Goal: Check status: Check status

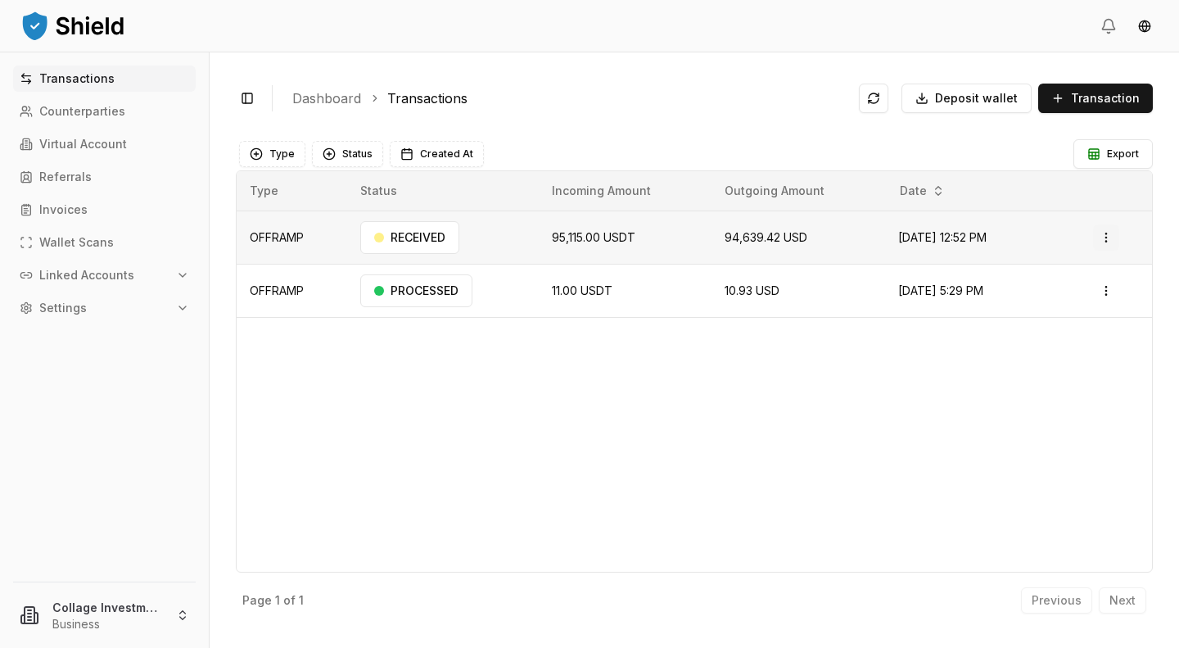
click at [1113, 233] on html "Transactions Counterparties Virtual Account Referrals Invoices Wallet Scans Lin…" at bounding box center [589, 324] width 1179 height 648
click at [1075, 309] on div "View Details" at bounding box center [1071, 302] width 100 height 23
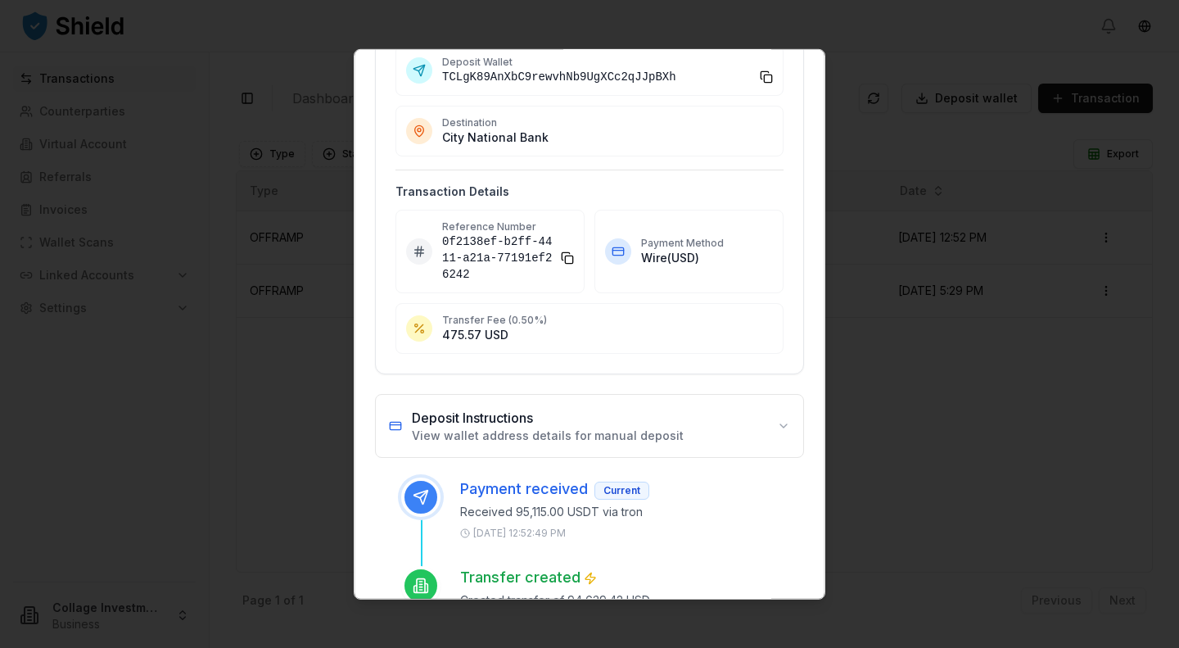
scroll to position [246, 0]
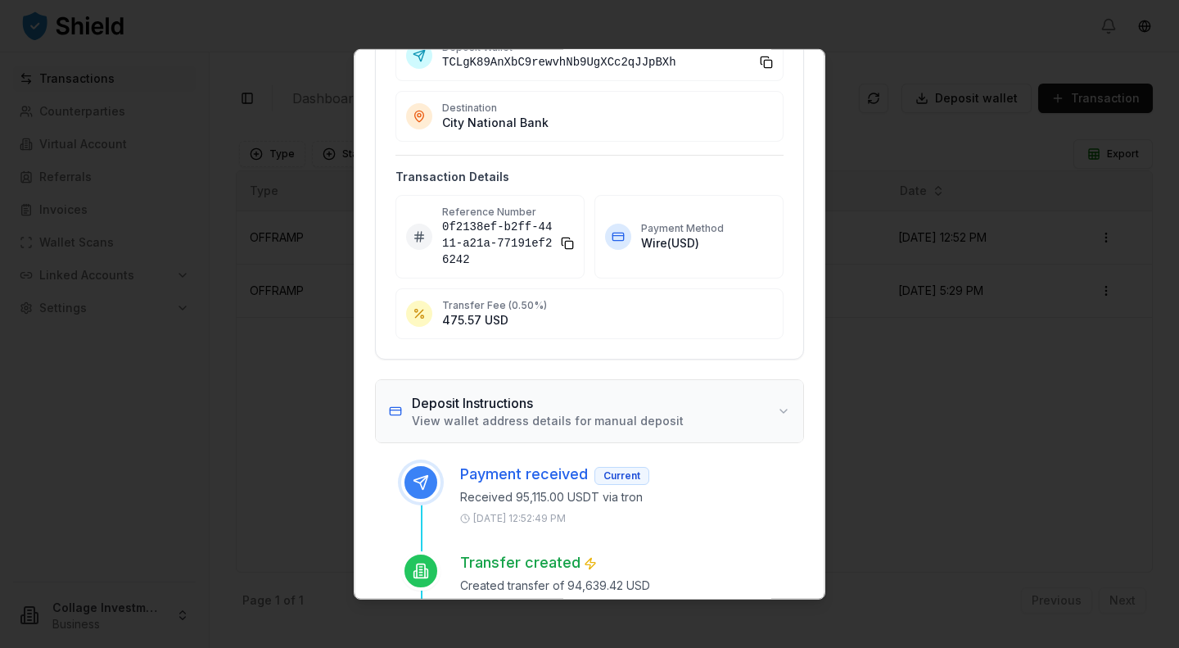
click at [771, 409] on button "Deposit Instructions View wallet address details for manual deposit" at bounding box center [589, 410] width 427 height 62
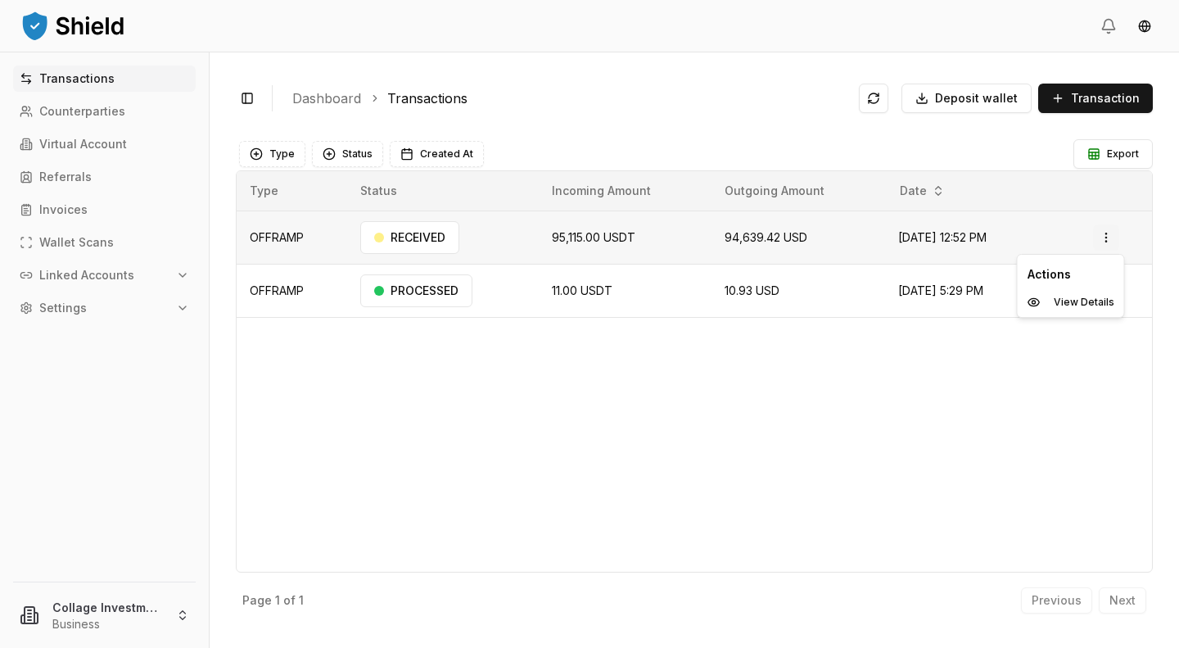
click at [1110, 230] on html "Transactions Counterparties Virtual Account Referrals Invoices Wallet Scans Lin…" at bounding box center [589, 324] width 1179 height 648
click at [1066, 308] on div "View Details" at bounding box center [1071, 302] width 100 height 23
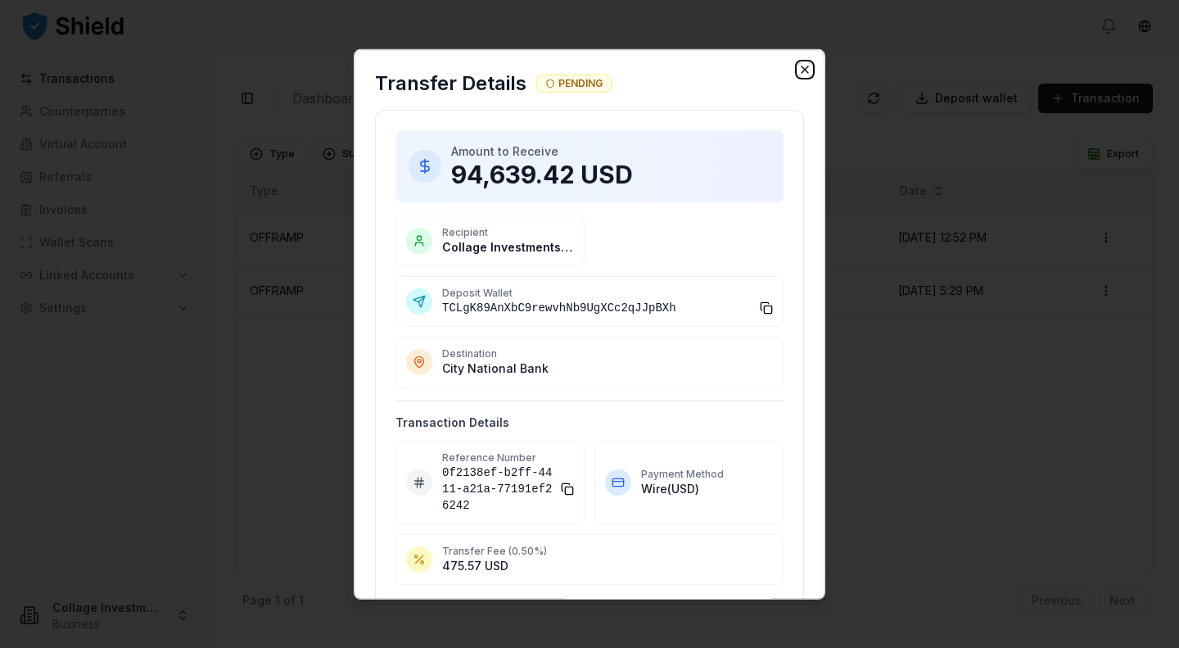
click at [798, 74] on icon "button" at bounding box center [804, 68] width 13 height 13
click at [793, 74] on div "Toggle Sidebar Dashboard Transactions Deposit wallet Transaction OFFRAMP 95,115…" at bounding box center [695, 349] width 970 height 595
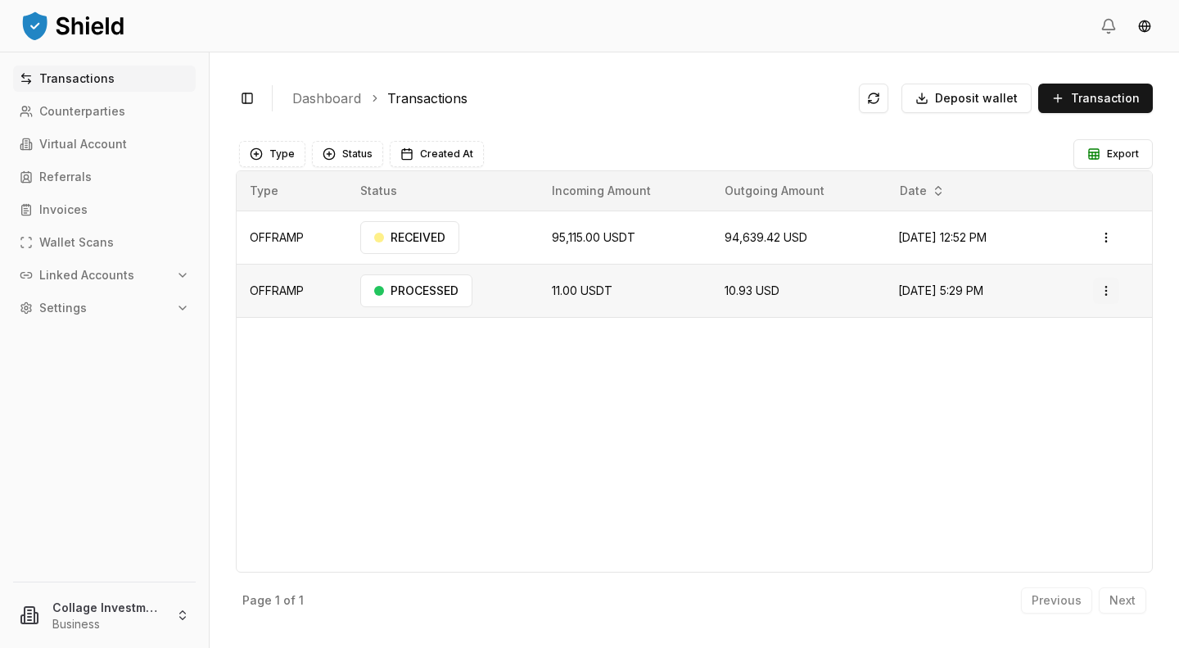
click at [1104, 289] on html "Transactions Counterparties Virtual Account Referrals Invoices Wallet Scans Lin…" at bounding box center [589, 324] width 1179 height 648
click at [1011, 378] on icon at bounding box center [1009, 379] width 6 height 2
click at [917, 292] on span "[DATE] 5:29 PM" at bounding box center [940, 290] width 85 height 14
click at [1096, 289] on html "Transactions Counterparties Virtual Account Referrals Invoices Wallet Scans Lin…" at bounding box center [589, 324] width 1179 height 648
click at [1046, 356] on p "View Details" at bounding box center [1058, 356] width 61 height 10
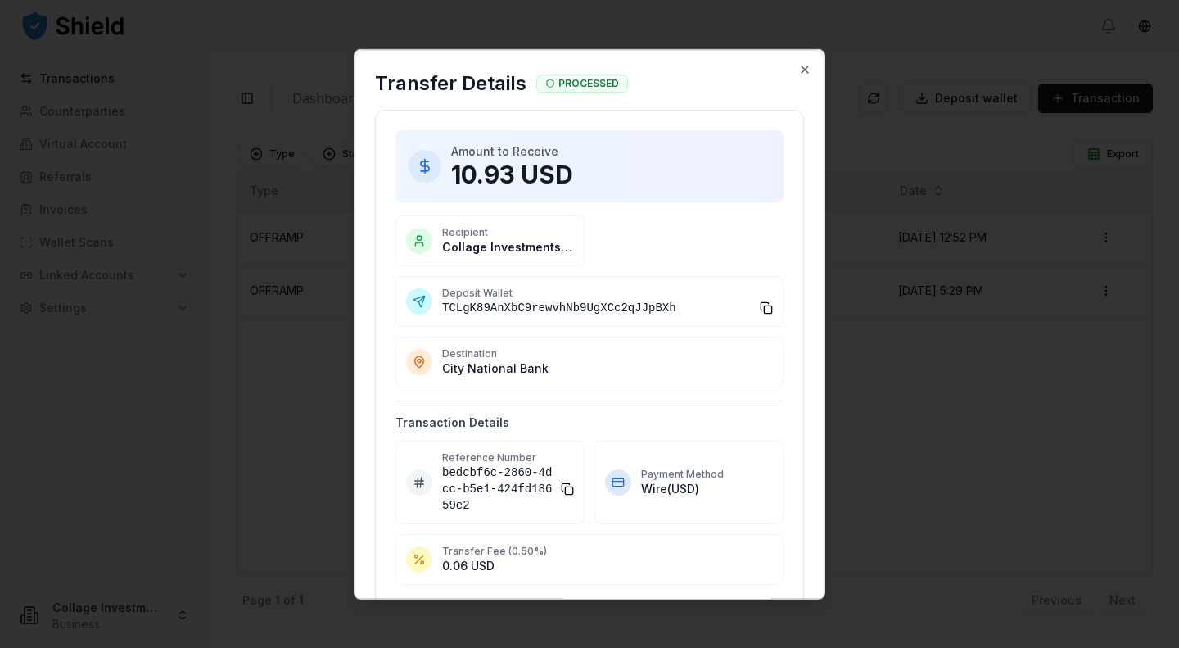
click at [791, 79] on div "Transfer Details PROCESSED" at bounding box center [589, 79] width 468 height 59
click at [798, 71] on icon "button" at bounding box center [804, 68] width 13 height 13
